Goal: Communication & Community: Answer question/provide support

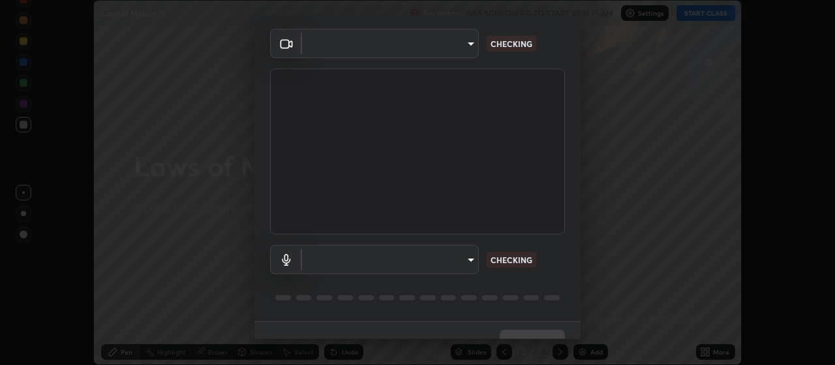
scroll to position [63, 0]
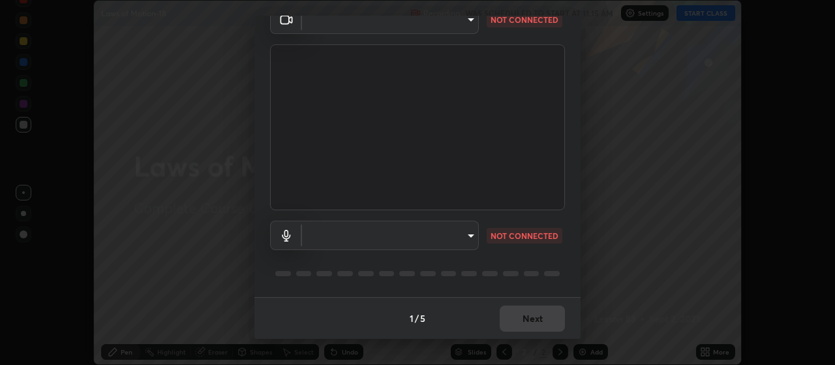
type input "cb5f757981b1586acb8e19eb1dea331b1f320d0a6ce771c897cc257aba28c101"
type input "default"
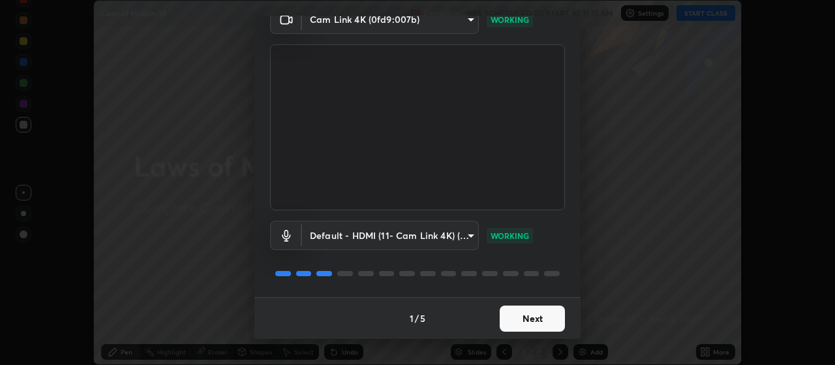
click at [535, 320] on button "Next" at bounding box center [532, 318] width 65 height 26
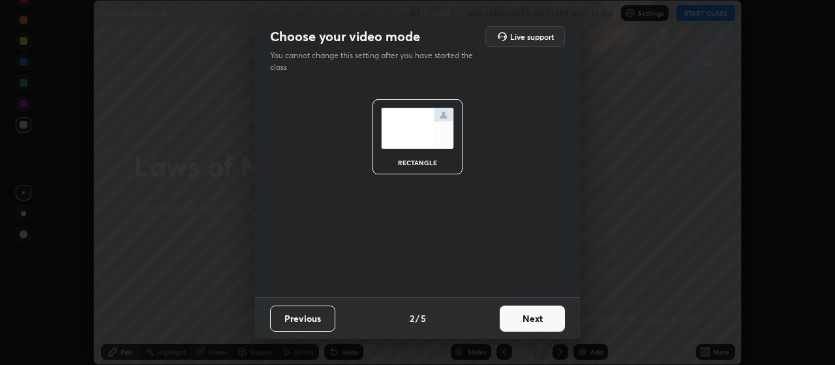
click at [535, 318] on button "Next" at bounding box center [532, 318] width 65 height 26
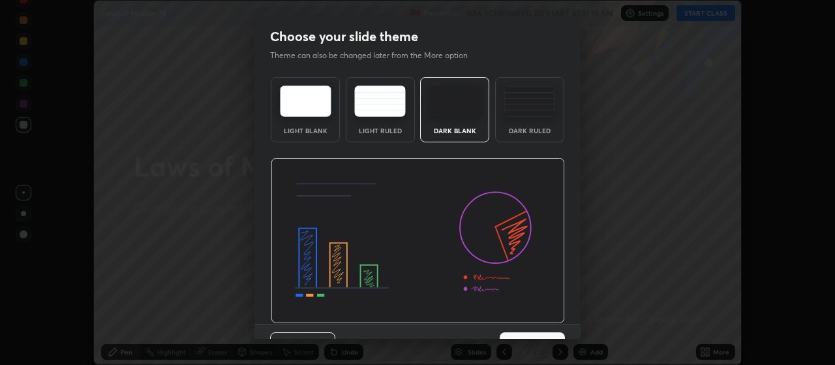
scroll to position [27, 0]
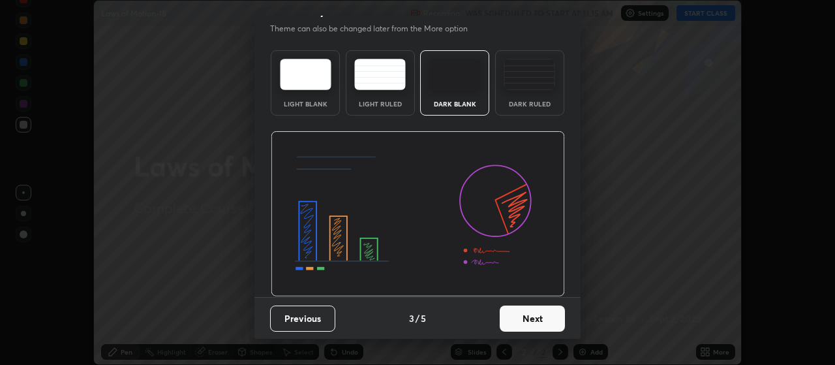
click at [540, 316] on button "Next" at bounding box center [532, 318] width 65 height 26
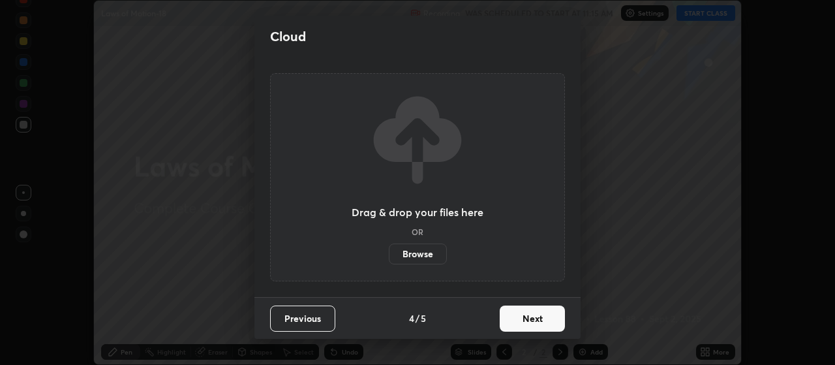
click at [544, 318] on button "Next" at bounding box center [532, 318] width 65 height 26
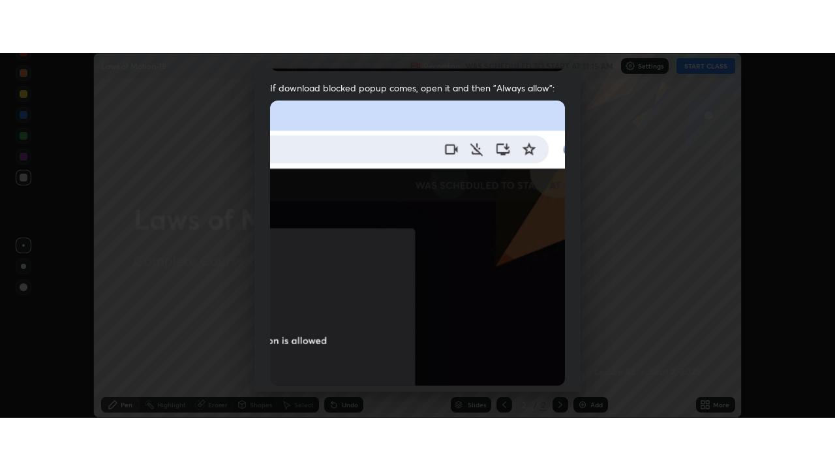
scroll to position [329, 0]
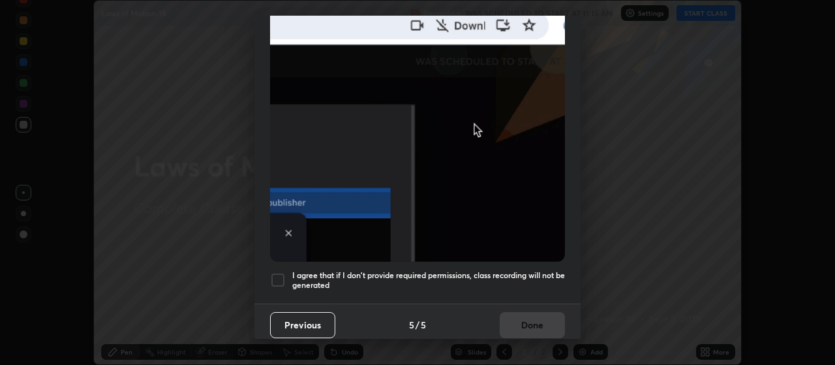
click at [277, 275] on div at bounding box center [278, 280] width 16 height 16
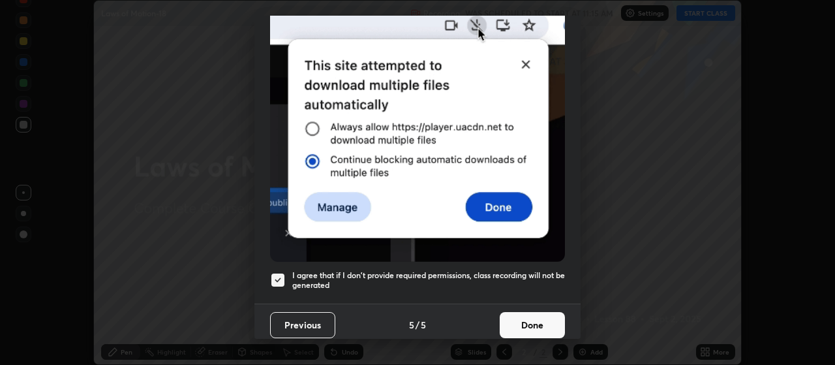
click at [541, 318] on button "Done" at bounding box center [532, 325] width 65 height 26
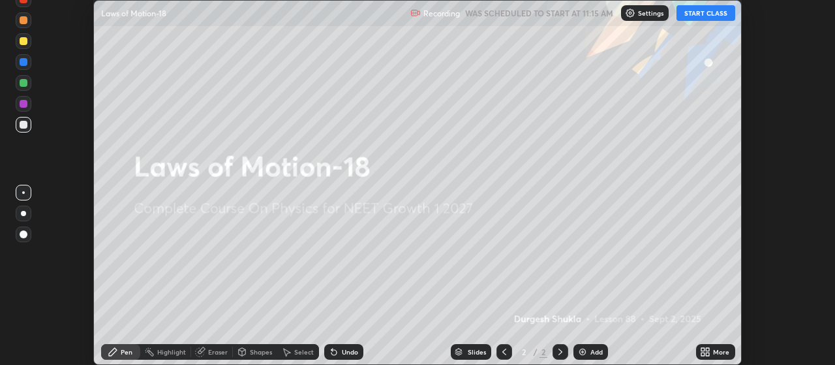
click at [711, 12] on button "START CLASS" at bounding box center [705, 13] width 59 height 16
click at [592, 354] on div "Add" at bounding box center [596, 351] width 12 height 7
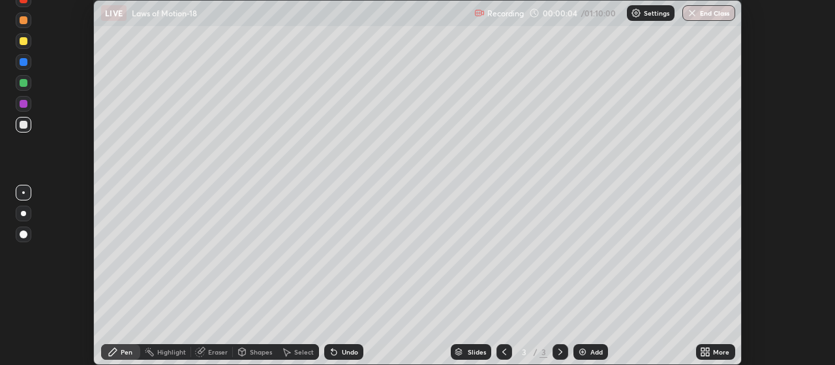
click at [710, 352] on icon at bounding box center [705, 351] width 10 height 10
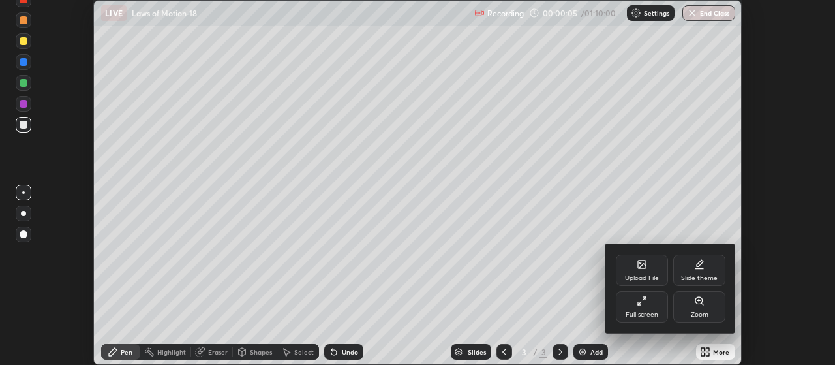
click at [642, 301] on icon at bounding box center [642, 300] width 10 height 10
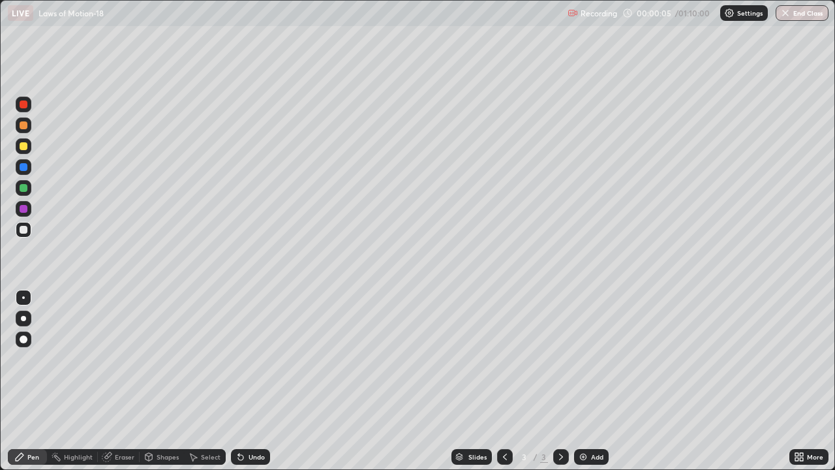
scroll to position [470, 835]
click at [24, 147] on div at bounding box center [24, 146] width 8 height 8
click at [22, 339] on div at bounding box center [24, 339] width 8 height 8
click at [591, 364] on div "Add" at bounding box center [597, 456] width 12 height 7
click at [592, 364] on div "Add" at bounding box center [597, 456] width 12 height 7
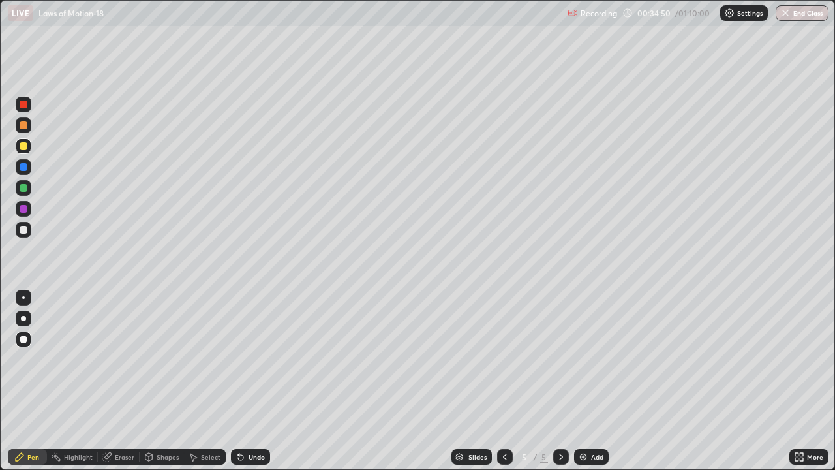
click at [583, 364] on img at bounding box center [583, 456] width 10 height 10
click at [595, 364] on div "Add" at bounding box center [597, 456] width 12 height 7
click at [128, 364] on div "Eraser" at bounding box center [125, 456] width 20 height 7
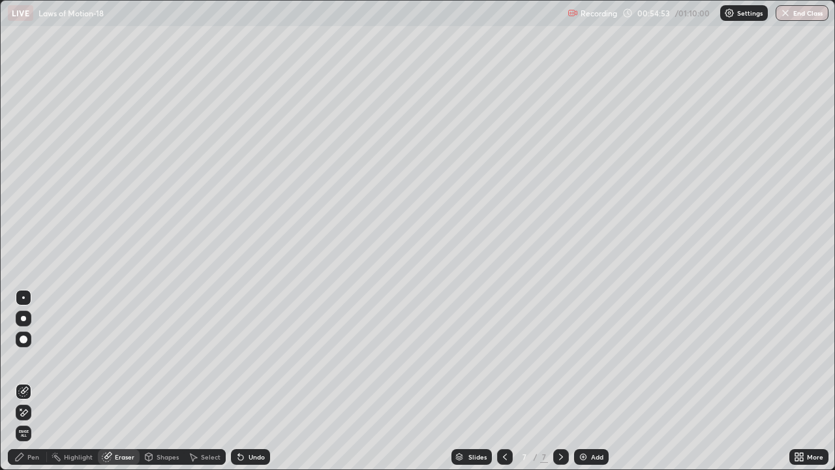
click at [36, 364] on div "Pen" at bounding box center [33, 456] width 12 height 7
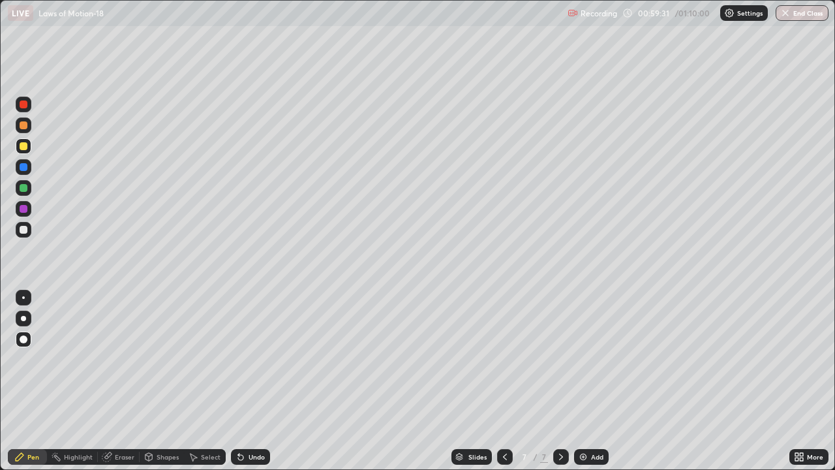
click at [584, 364] on img at bounding box center [583, 456] width 10 height 10
click at [123, 364] on div "Eraser" at bounding box center [125, 456] width 20 height 7
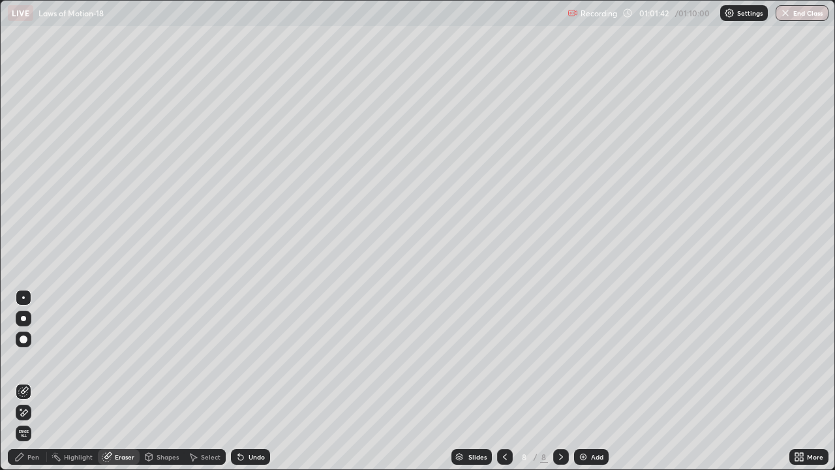
click at [35, 364] on div "Pen" at bounding box center [33, 456] width 12 height 7
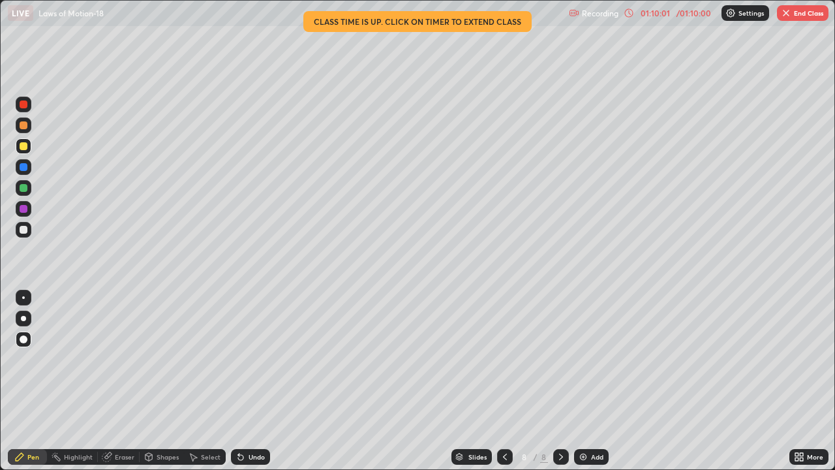
click at [787, 14] on img "button" at bounding box center [786, 13] width 10 height 10
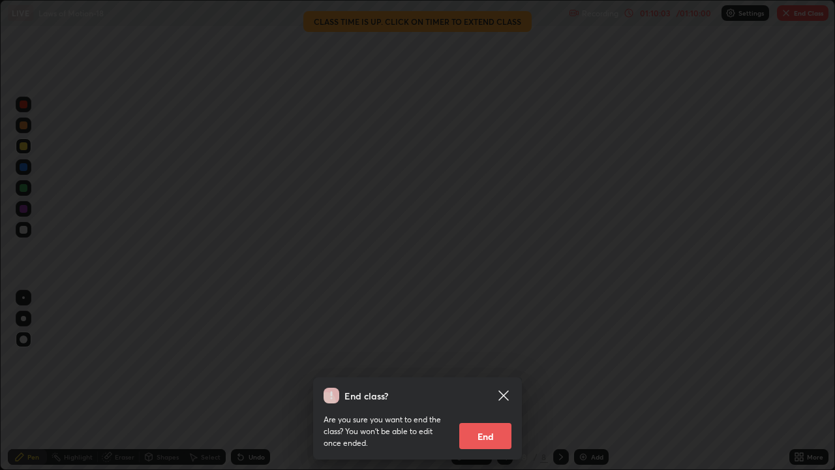
click at [497, 364] on button "End" at bounding box center [485, 436] width 52 height 26
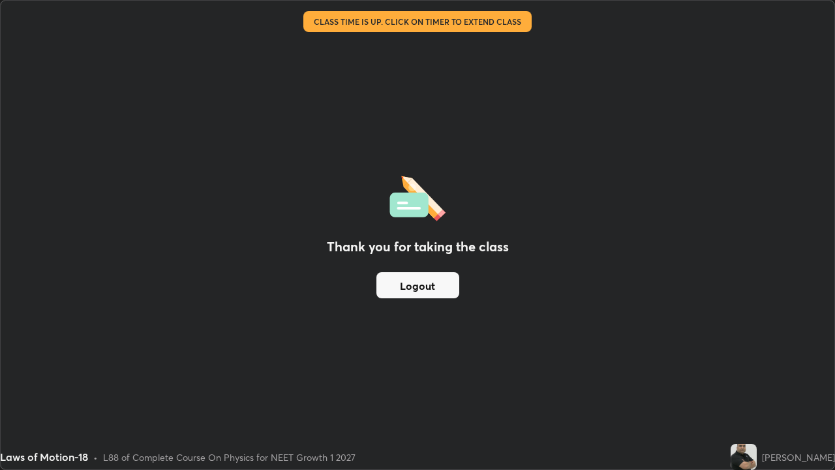
click at [376, 287] on button "Logout" at bounding box center [417, 285] width 83 height 26
click at [412, 285] on button "Logout" at bounding box center [417, 285] width 83 height 26
click at [380, 234] on div "Thank you for taking the class Logout" at bounding box center [418, 235] width 834 height 468
